Goal: Information Seeking & Learning: Learn about a topic

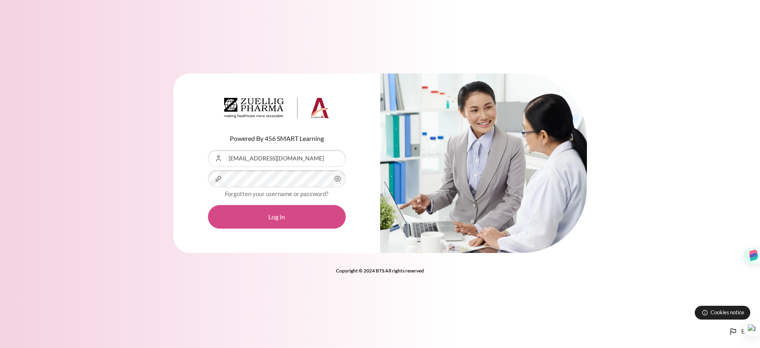
click at [274, 219] on button "Log in" at bounding box center [277, 217] width 138 height 24
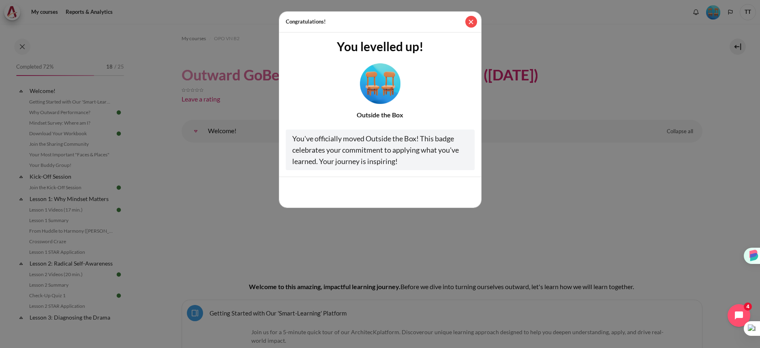
click at [472, 23] on button "Close" at bounding box center [472, 22] width 12 height 12
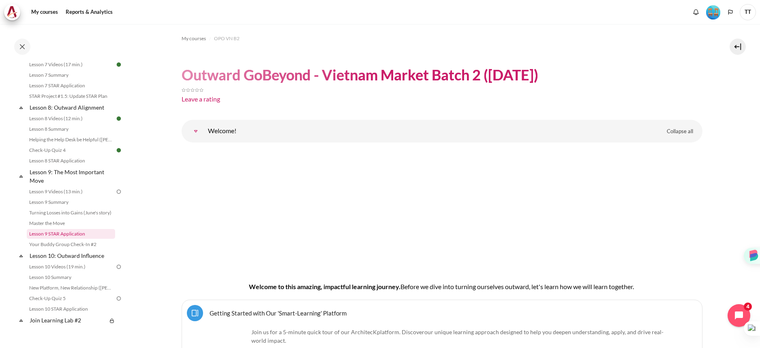
scroll to position [582, 0]
click at [59, 196] on link "Lesson 9 Videos (13 min.)" at bounding box center [71, 191] width 88 height 10
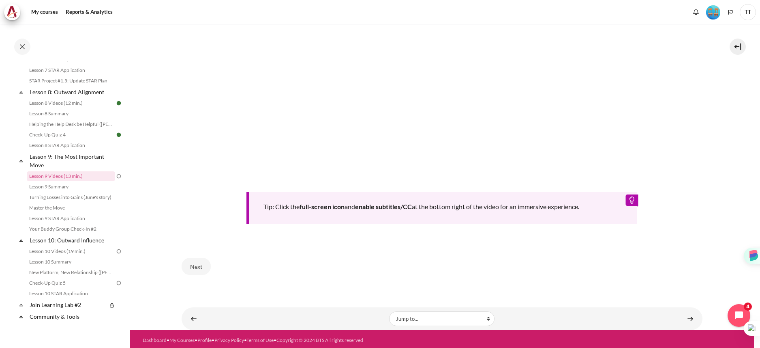
scroll to position [300, 0]
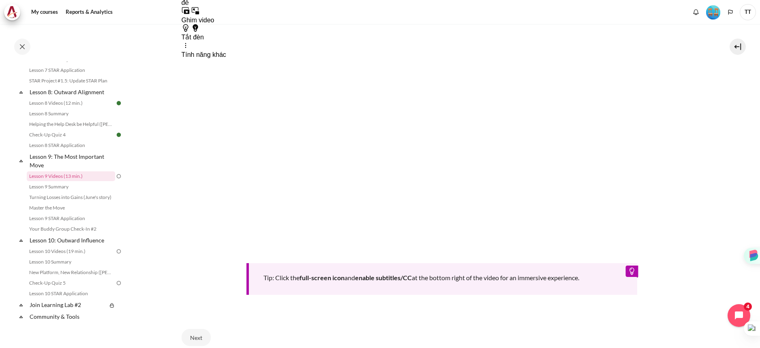
click at [732, 146] on section "My courses OPO VN B2 Lesson 9: The Most Important Move Lesson 9 Videos (13 min.…" at bounding box center [442, 62] width 625 height 677
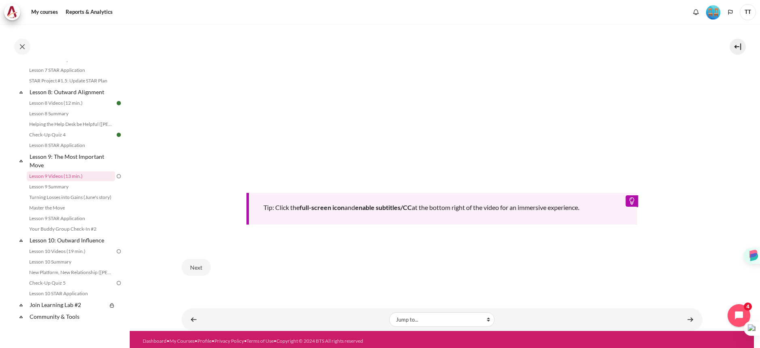
scroll to position [371, 0]
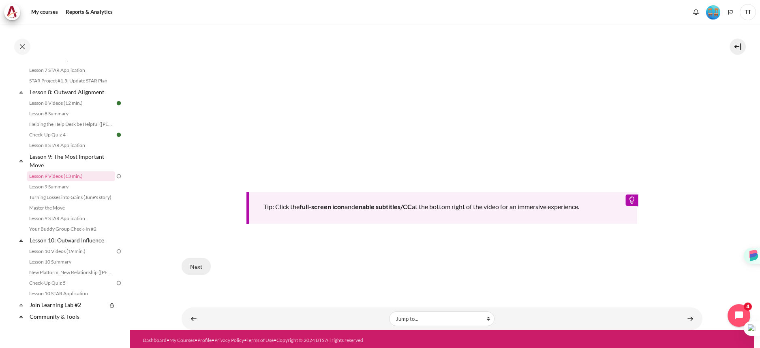
click at [200, 264] on button "Next" at bounding box center [196, 266] width 29 height 17
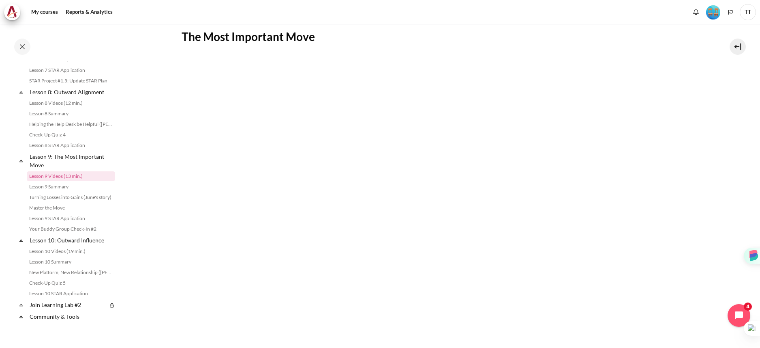
scroll to position [205, 0]
